Goal: Navigation & Orientation: Understand site structure

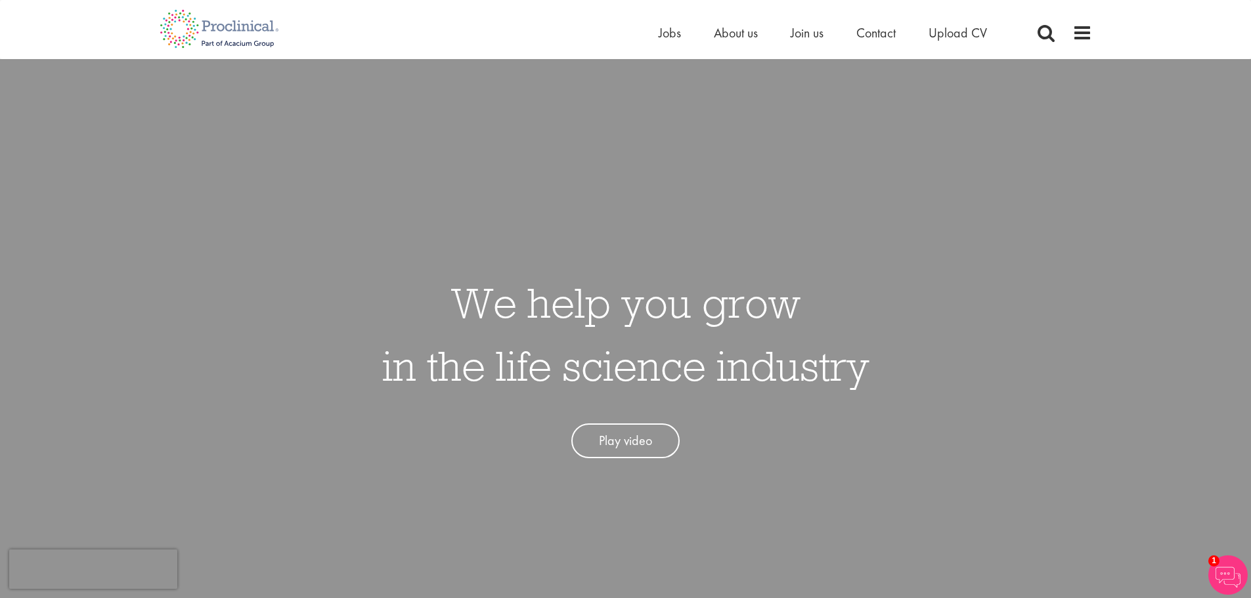
click at [1221, 575] on img at bounding box center [1227, 575] width 39 height 39
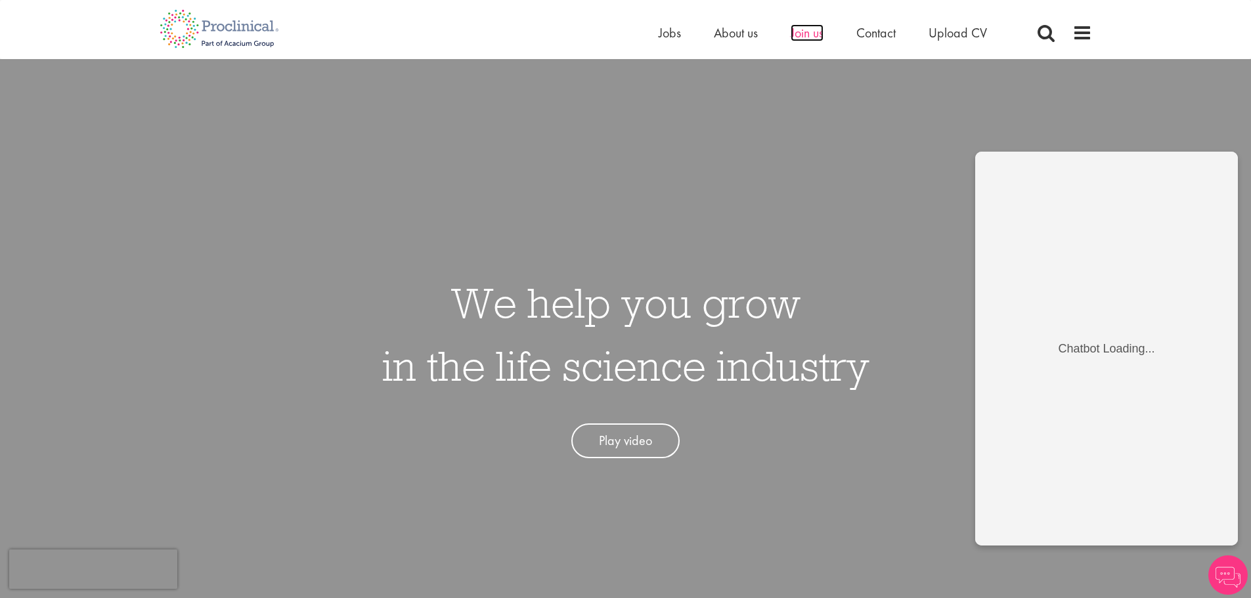
click at [807, 30] on span "Join us" at bounding box center [807, 32] width 33 height 17
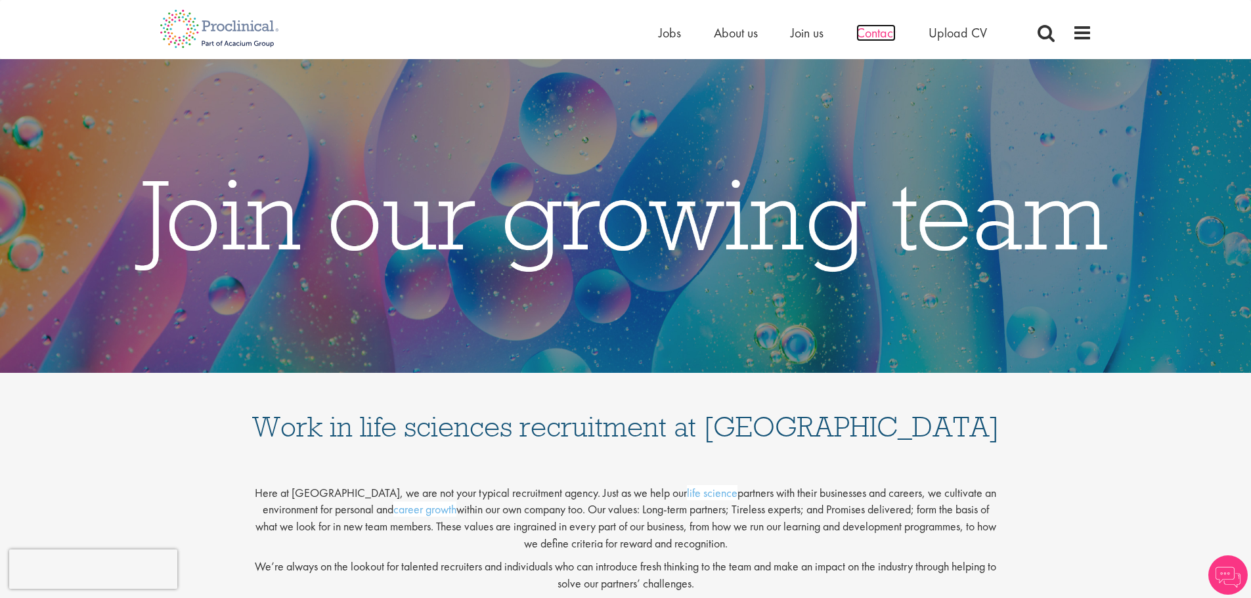
click at [873, 39] on span "Contact" at bounding box center [875, 32] width 39 height 17
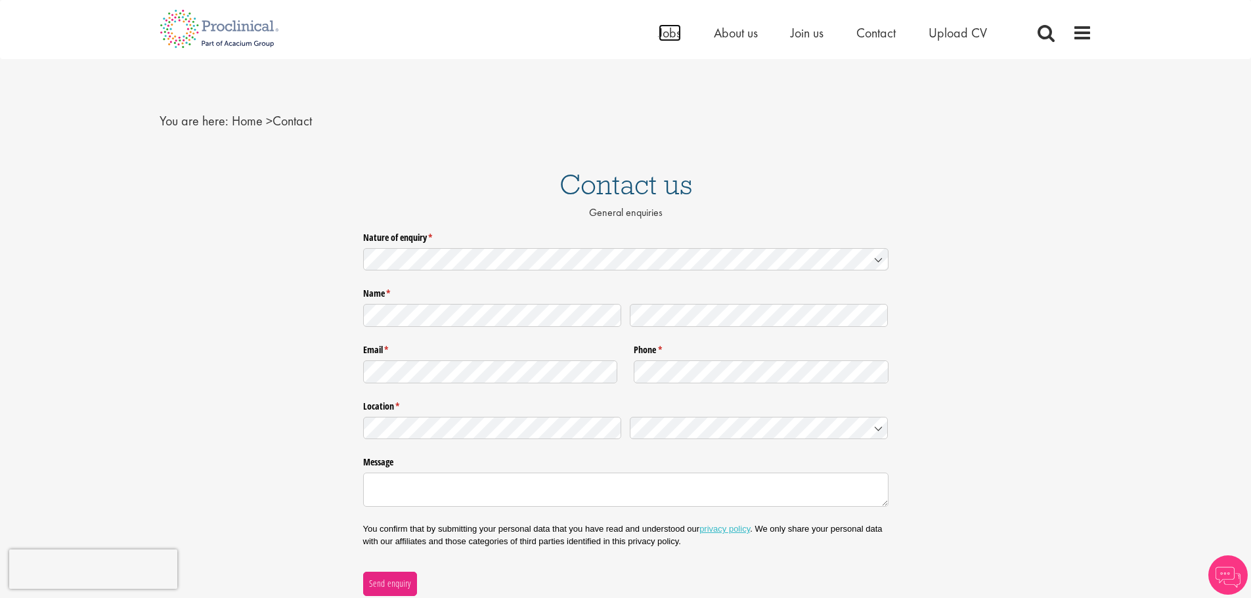
click at [672, 38] on span "Jobs" at bounding box center [670, 32] width 22 height 17
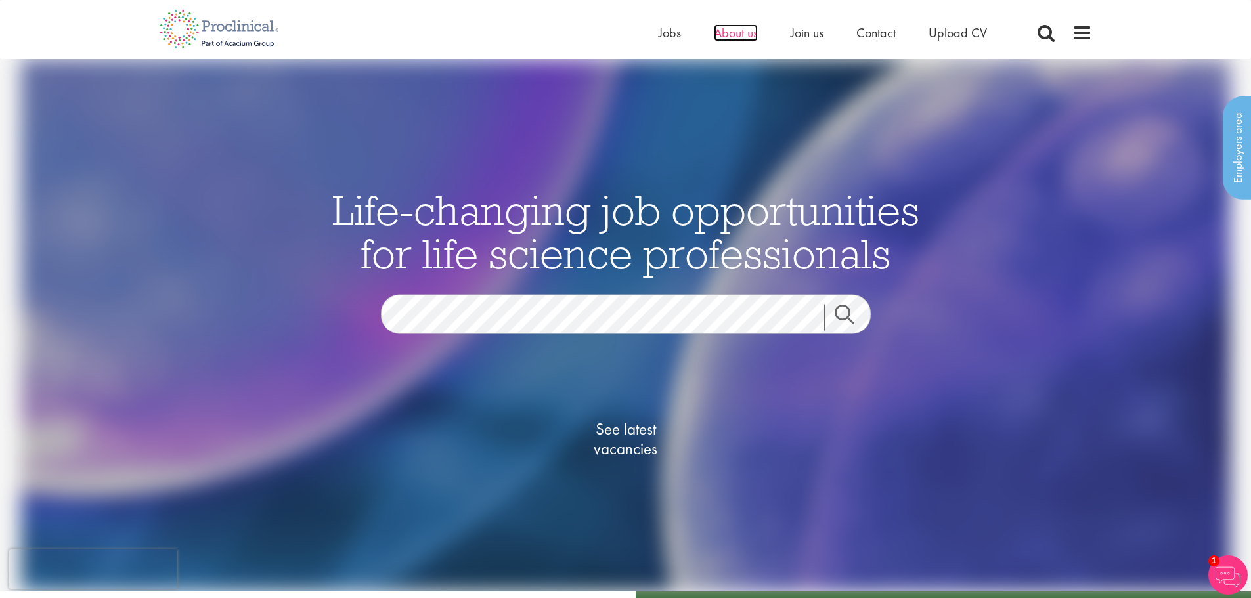
click at [717, 31] on span "About us" at bounding box center [736, 32] width 44 height 17
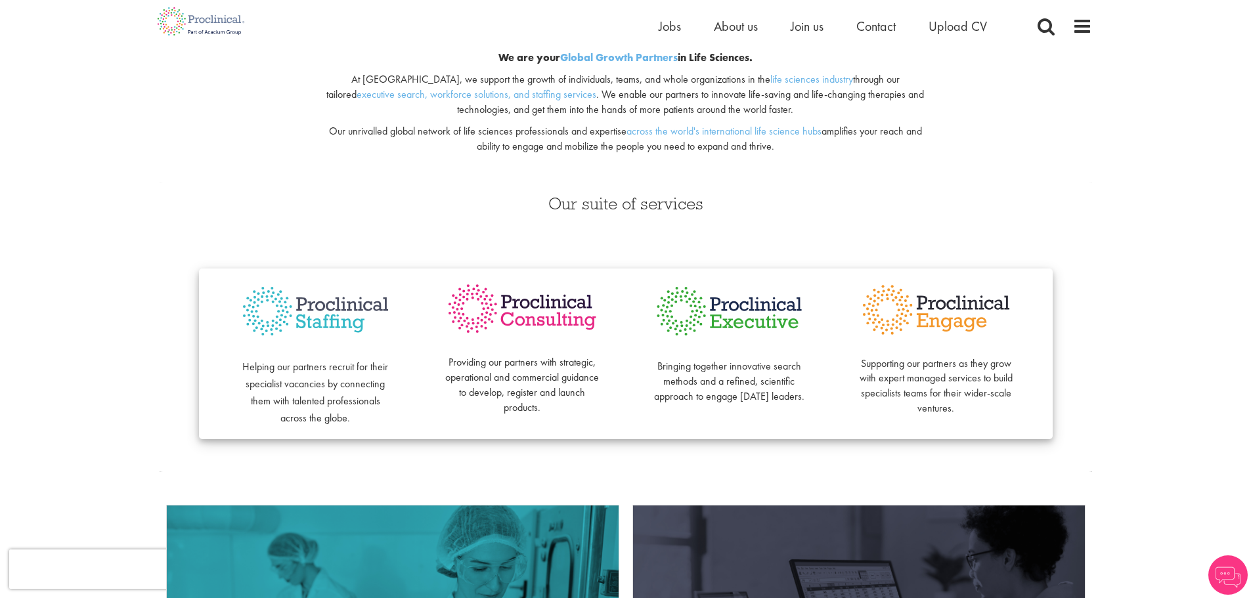
scroll to position [131, 0]
